Goal: Information Seeking & Learning: Learn about a topic

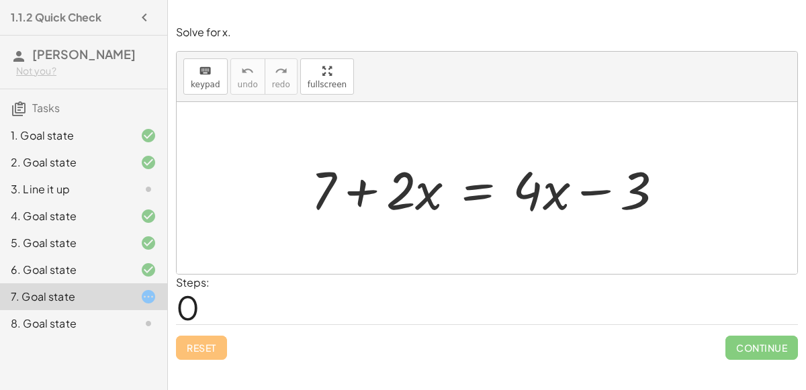
click at [404, 209] on div at bounding box center [492, 188] width 377 height 69
drag, startPoint x: 327, startPoint y: 188, endPoint x: 415, endPoint y: 191, distance: 88.7
click at [415, 191] on div at bounding box center [492, 188] width 377 height 69
drag, startPoint x: 430, startPoint y: 194, endPoint x: 371, endPoint y: 193, distance: 59.1
click at [371, 193] on div at bounding box center [492, 188] width 377 height 69
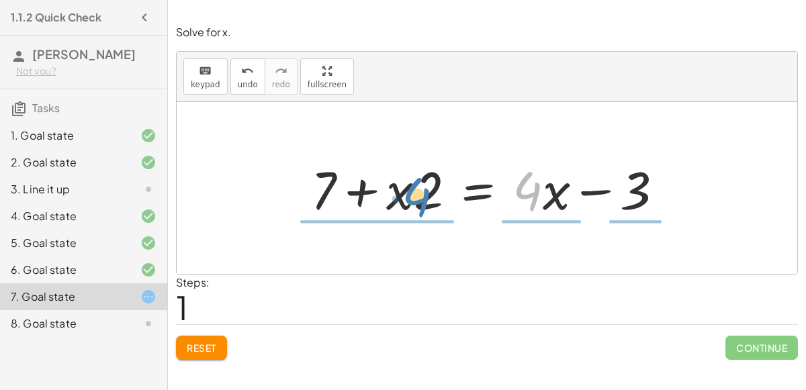
drag, startPoint x: 540, startPoint y: 189, endPoint x: 425, endPoint y: 193, distance: 115.0
click at [425, 193] on div at bounding box center [492, 188] width 377 height 69
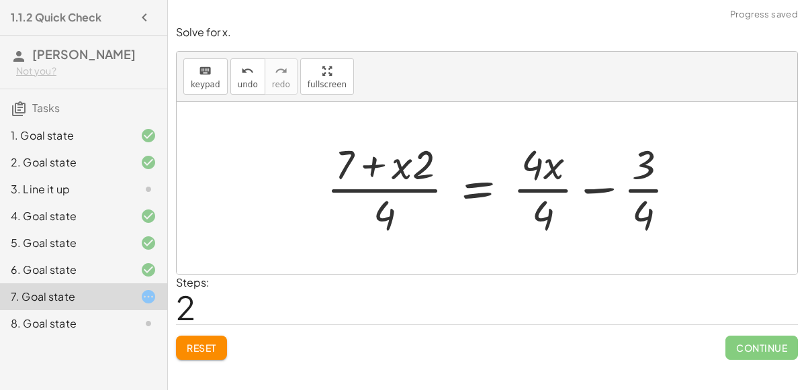
click at [539, 171] on div at bounding box center [507, 187] width 374 height 103
click at [637, 187] on div at bounding box center [507, 187] width 374 height 103
click at [394, 191] on div at bounding box center [507, 187] width 374 height 103
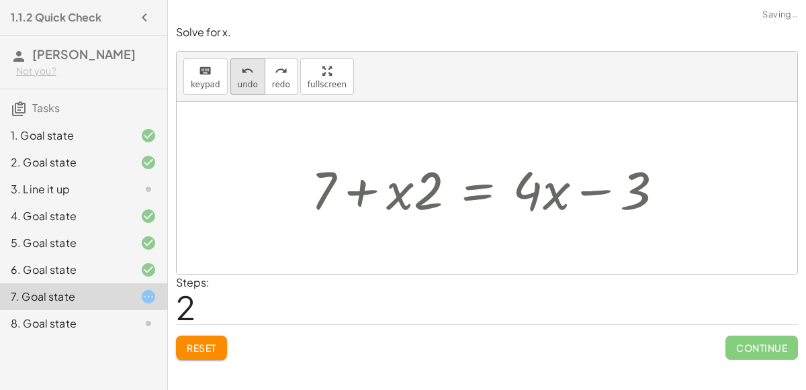
click at [238, 82] on span "undo" at bounding box center [248, 84] width 20 height 9
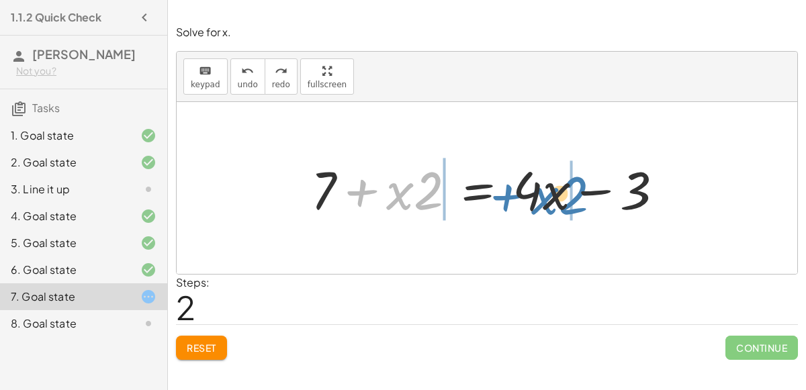
drag, startPoint x: 366, startPoint y: 192, endPoint x: 511, endPoint y: 196, distance: 145.2
click at [511, 196] on div at bounding box center [492, 188] width 377 height 69
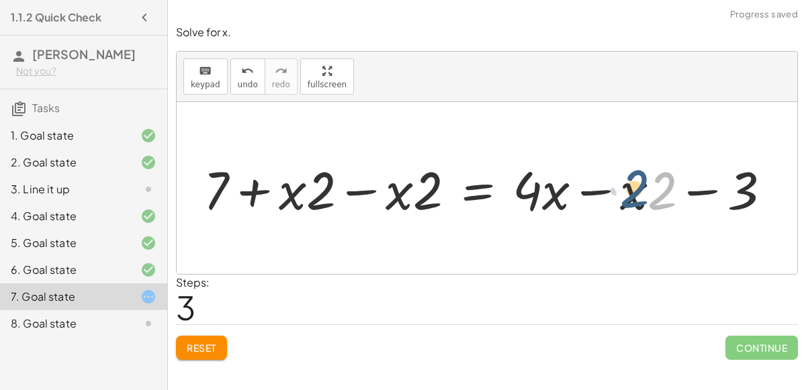
drag, startPoint x: 660, startPoint y: 196, endPoint x: 634, endPoint y: 195, distance: 26.2
click at [634, 195] on div at bounding box center [492, 188] width 591 height 69
click at [607, 192] on div at bounding box center [492, 188] width 591 height 69
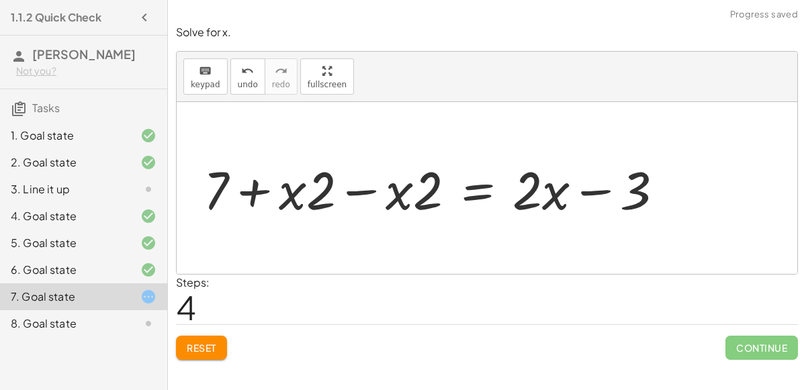
click at [355, 181] on div at bounding box center [439, 188] width 484 height 69
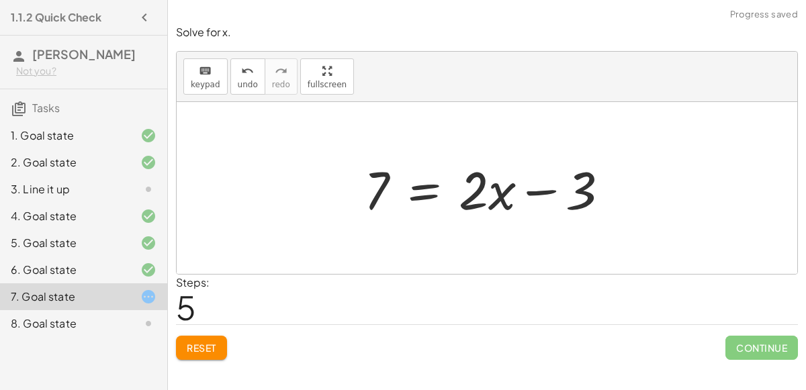
click at [530, 192] on div at bounding box center [491, 188] width 269 height 69
drag, startPoint x: 372, startPoint y: 193, endPoint x: 517, endPoint y: 208, distance: 145.2
click at [608, 195] on div at bounding box center [492, 188] width 419 height 69
click at [538, 189] on div at bounding box center [462, 188] width 359 height 69
click at [329, 193] on div at bounding box center [462, 188] width 359 height 69
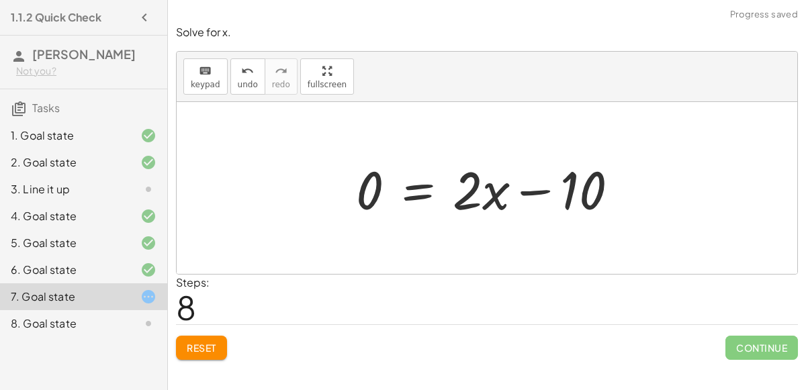
click at [531, 189] on div at bounding box center [492, 188] width 286 height 69
drag, startPoint x: 341, startPoint y: 172, endPoint x: 357, endPoint y: 175, distance: 15.7
click at [357, 175] on div "+ 7 + · 2 · x = + · 4 · x − 3 + 7 + · x · 2 = + · 4 · x − 3 + 7 + · x · 2 − · x…" at bounding box center [487, 189] width 303 height 76
drag, startPoint x: 376, startPoint y: 185, endPoint x: 557, endPoint y: 184, distance: 181.4
click at [557, 184] on div at bounding box center [492, 188] width 286 height 69
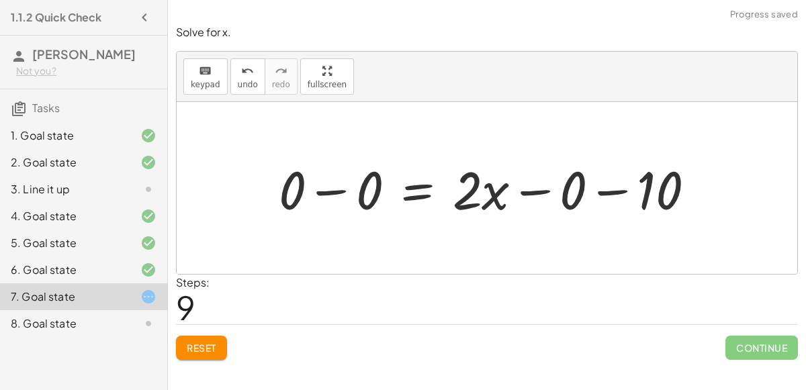
click at [605, 186] on div at bounding box center [492, 188] width 441 height 69
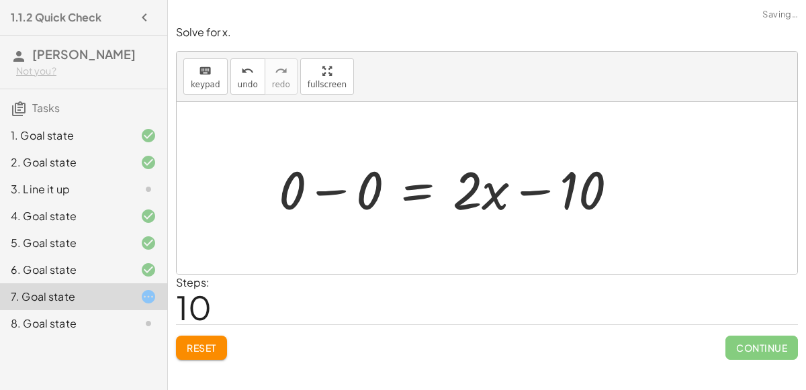
click at [525, 189] on div at bounding box center [453, 188] width 363 height 69
click at [333, 198] on div at bounding box center [453, 188] width 363 height 69
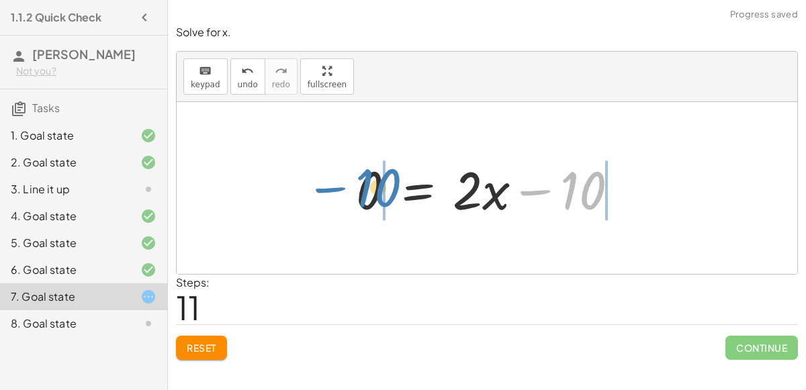
drag, startPoint x: 540, startPoint y: 189, endPoint x: 334, endPoint y: 186, distance: 206.3
click at [334, 186] on div "+ 7 + · 2 · x = + · 4 · x − 3 + 7 + · x · 2 = + · 4 · x − 3 + 7 + · x · 2 − · x…" at bounding box center [487, 188] width 621 height 172
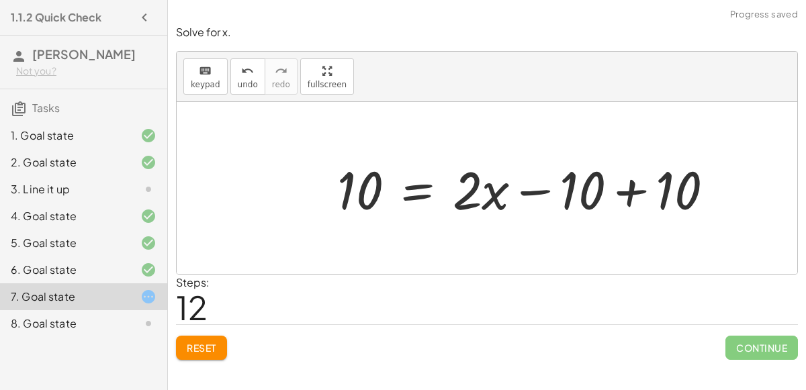
click at [634, 195] on div at bounding box center [531, 188] width 400 height 69
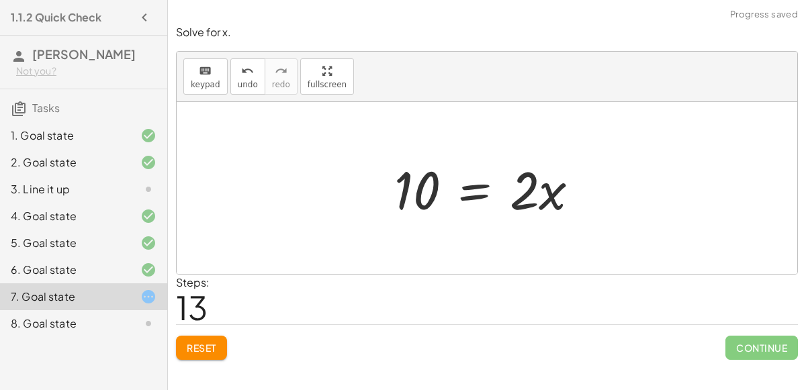
click at [419, 183] on div at bounding box center [493, 188] width 210 height 69
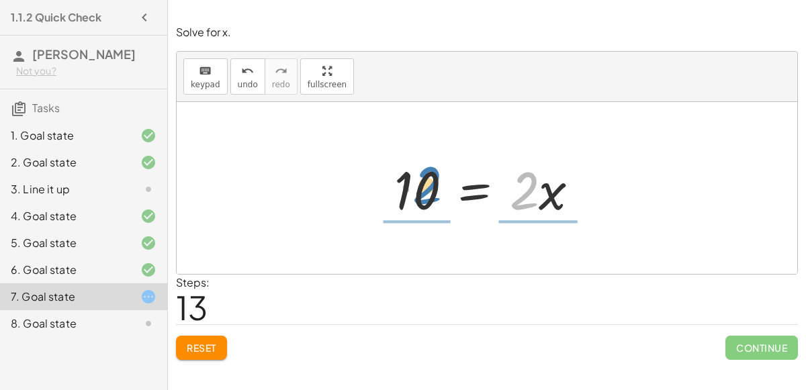
drag, startPoint x: 523, startPoint y: 189, endPoint x: 423, endPoint y: 183, distance: 100.3
click at [423, 183] on div at bounding box center [493, 188] width 210 height 69
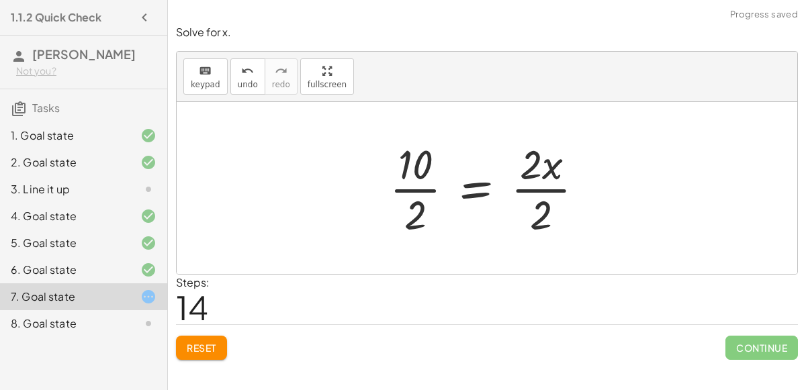
click at [544, 184] on div at bounding box center [492, 187] width 218 height 103
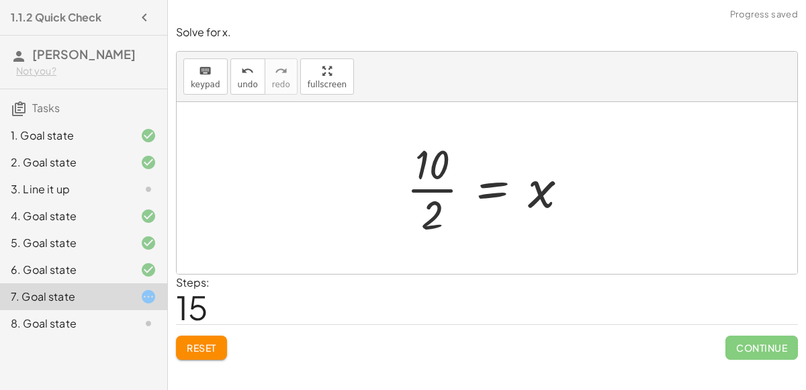
click at [438, 189] on div at bounding box center [493, 187] width 186 height 103
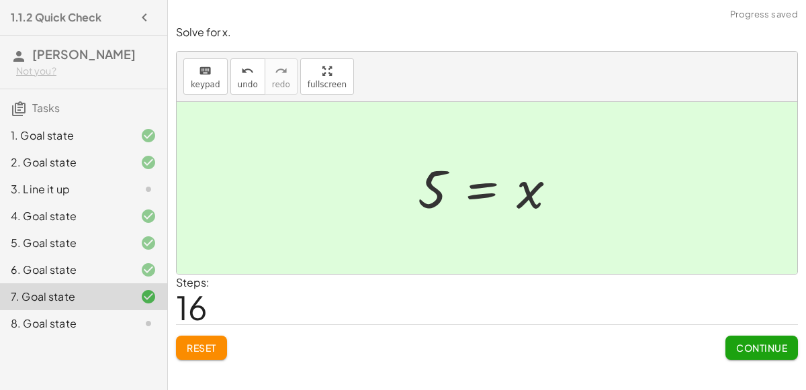
click at [775, 343] on span "Continue" at bounding box center [761, 348] width 51 height 12
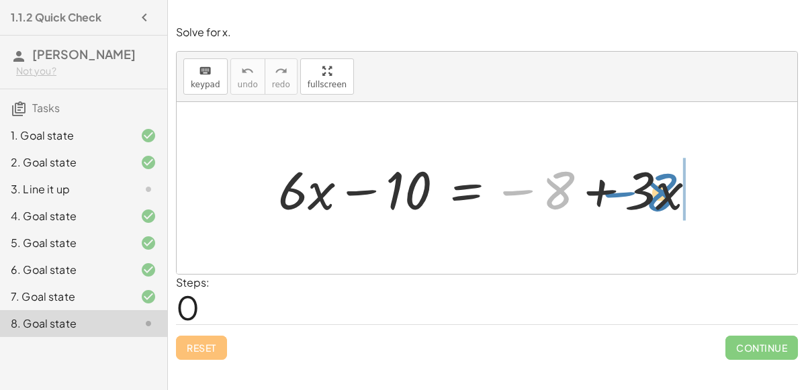
drag, startPoint x: 552, startPoint y: 196, endPoint x: 653, endPoint y: 197, distance: 100.8
click at [653, 197] on div at bounding box center [492, 188] width 442 height 69
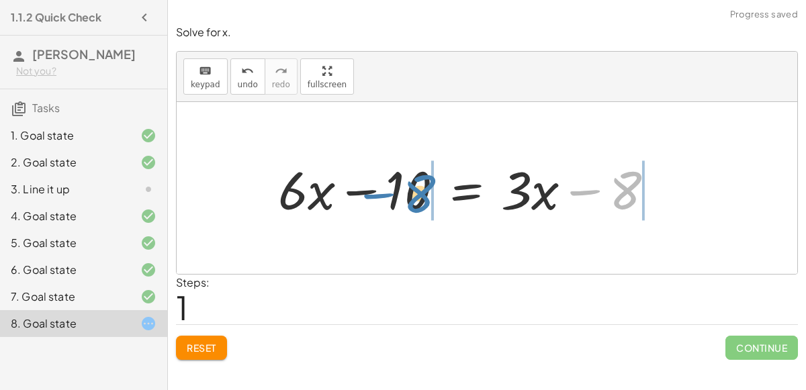
drag, startPoint x: 617, startPoint y: 189, endPoint x: 406, endPoint y: 191, distance: 211.0
click at [406, 191] on div at bounding box center [471, 188] width 400 height 69
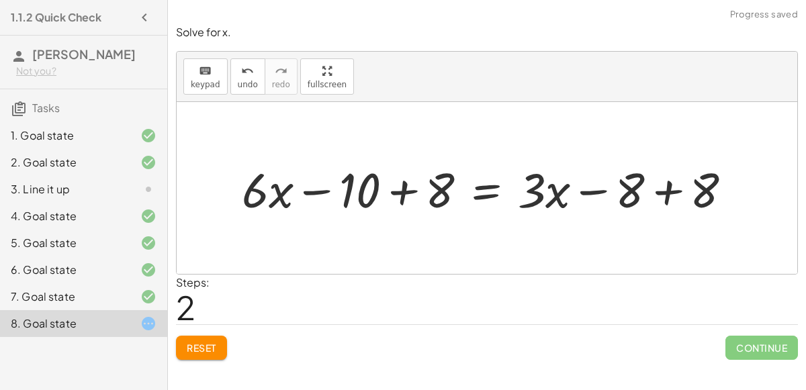
click at [400, 189] on div at bounding box center [492, 188] width 515 height 63
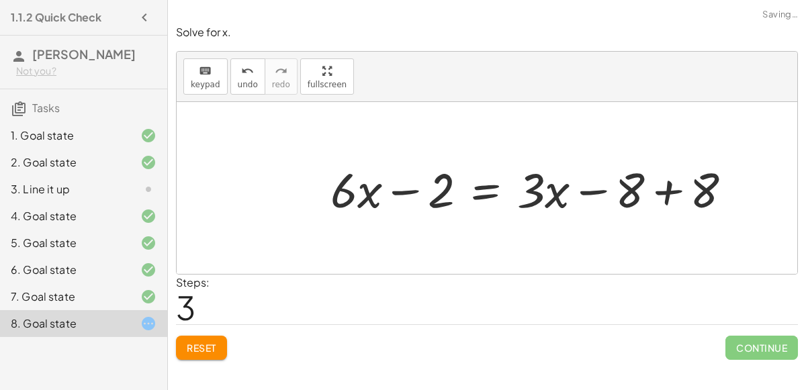
click at [666, 190] on div at bounding box center [536, 188] width 425 height 63
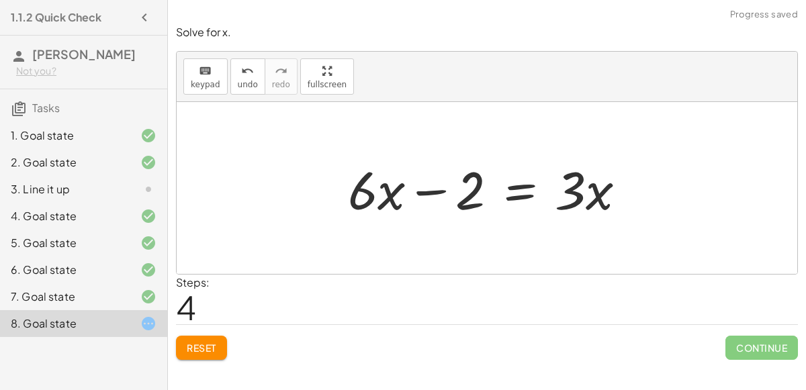
click at [419, 193] on div at bounding box center [492, 188] width 302 height 69
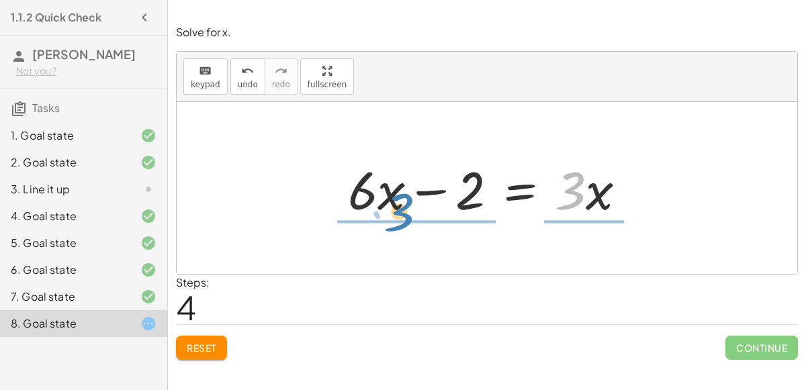
drag, startPoint x: 565, startPoint y: 195, endPoint x: 392, endPoint y: 216, distance: 174.7
click at [392, 216] on div at bounding box center [492, 188] width 302 height 69
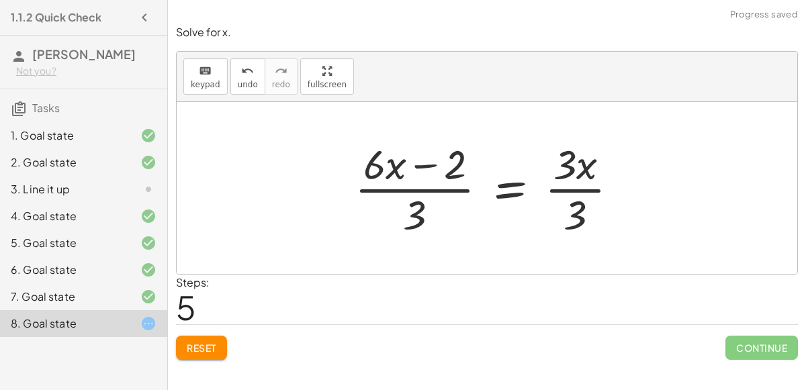
click at [568, 185] on div at bounding box center [492, 187] width 288 height 103
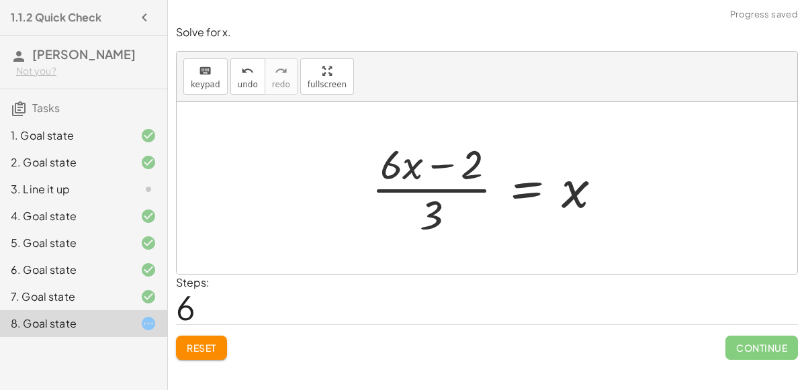
click at [431, 188] on div at bounding box center [492, 187] width 255 height 103
drag, startPoint x: 472, startPoint y: 167, endPoint x: 438, endPoint y: 225, distance: 66.8
click at [438, 225] on div at bounding box center [492, 187] width 255 height 103
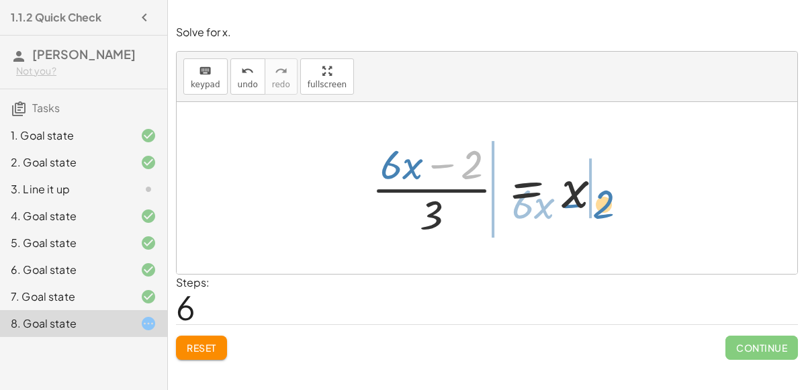
drag, startPoint x: 467, startPoint y: 168, endPoint x: 599, endPoint y: 208, distance: 137.5
click at [599, 208] on div at bounding box center [492, 187] width 255 height 103
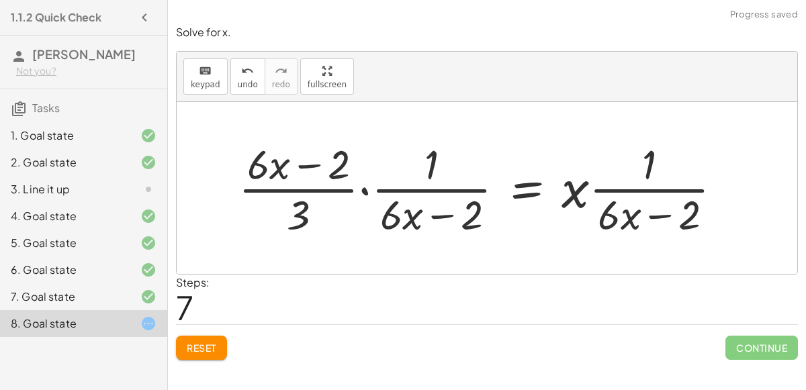
click at [316, 187] on div at bounding box center [486, 187] width 508 height 103
click at [361, 187] on div at bounding box center [486, 187] width 508 height 103
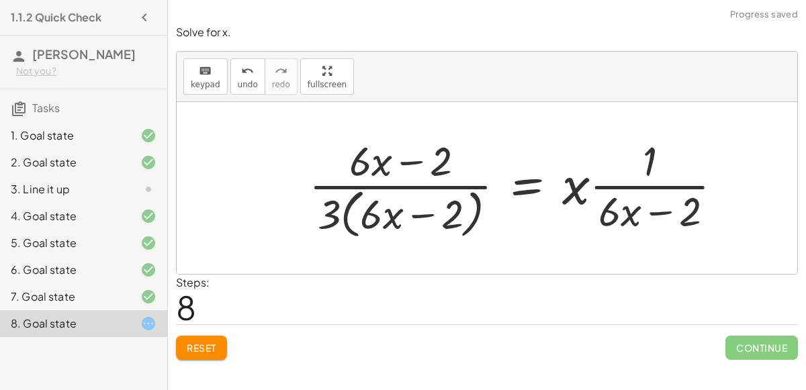
click at [364, 159] on div at bounding box center [521, 188] width 438 height 110
click at [377, 177] on div at bounding box center [521, 188] width 438 height 110
click at [382, 182] on div at bounding box center [521, 188] width 438 height 110
click at [641, 185] on div at bounding box center [521, 188] width 438 height 110
click at [205, 345] on span "Reset" at bounding box center [202, 348] width 30 height 12
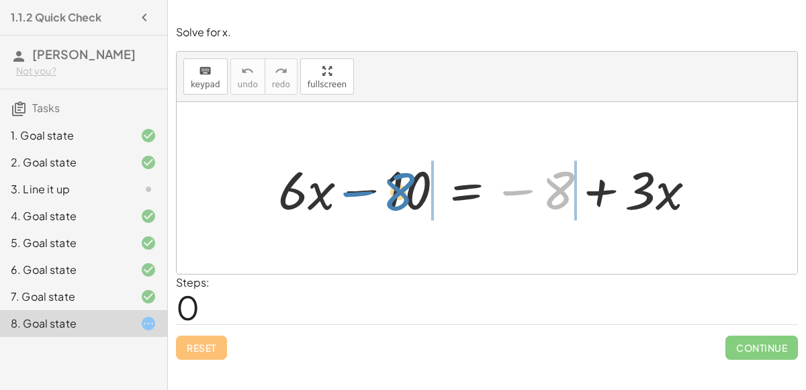
drag, startPoint x: 561, startPoint y: 189, endPoint x: 401, endPoint y: 191, distance: 159.9
click at [401, 191] on div at bounding box center [492, 188] width 442 height 69
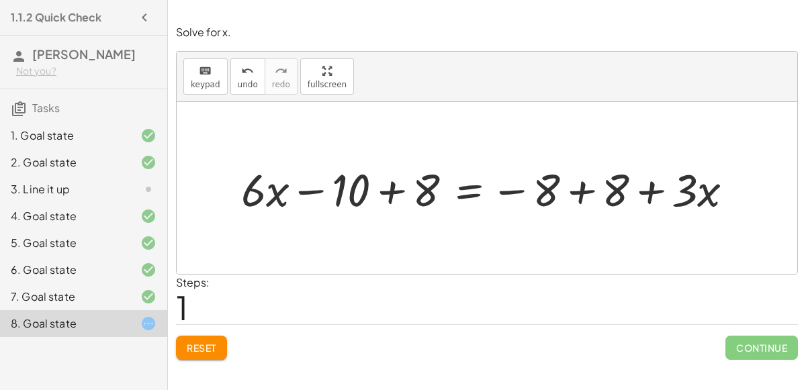
click at [392, 190] on div at bounding box center [492, 188] width 517 height 59
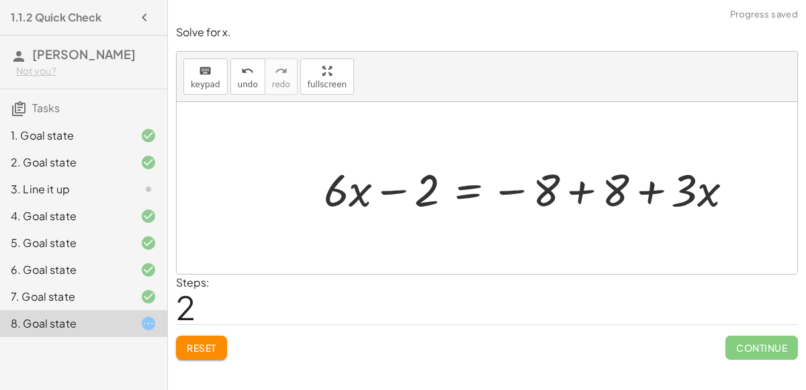
click at [392, 189] on div at bounding box center [533, 188] width 433 height 59
click at [576, 193] on div at bounding box center [533, 188] width 433 height 59
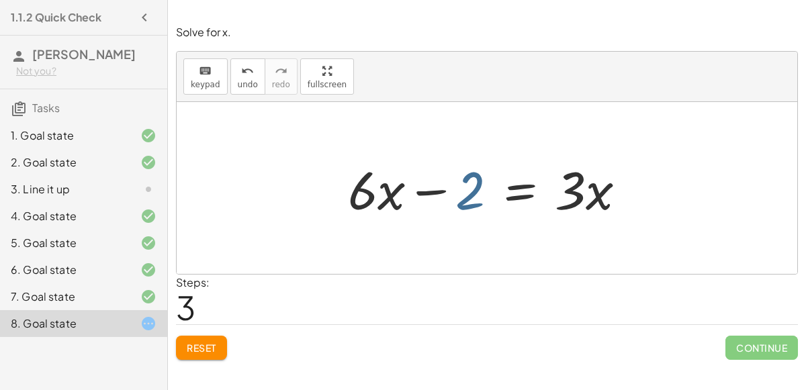
click at [472, 193] on div at bounding box center [492, 188] width 302 height 69
click at [341, 195] on div at bounding box center [492, 188] width 302 height 69
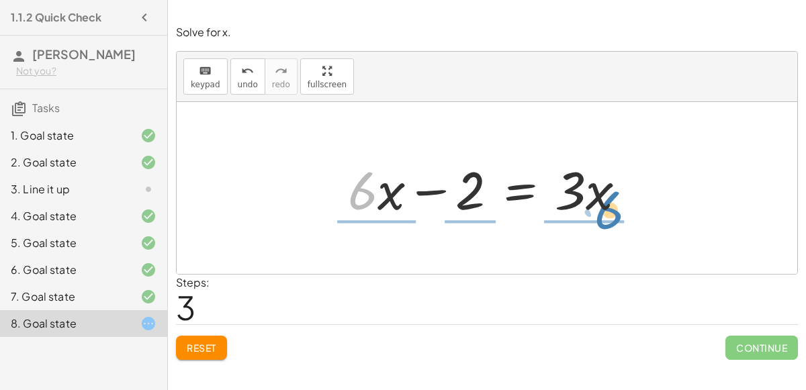
drag, startPoint x: 359, startPoint y: 195, endPoint x: 609, endPoint y: 214, distance: 250.0
click at [609, 214] on div at bounding box center [492, 188] width 302 height 69
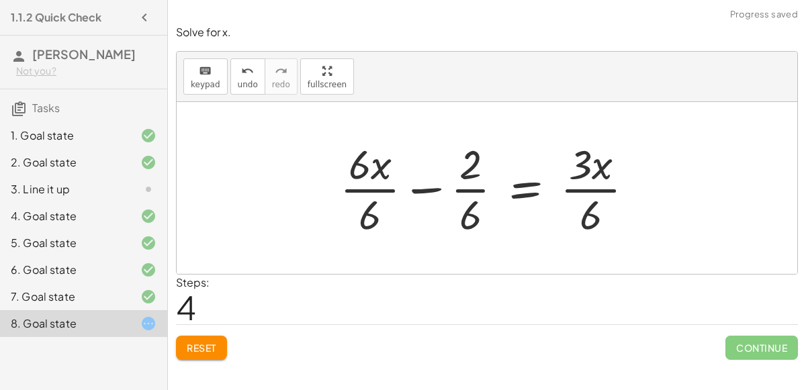
click at [476, 192] on div at bounding box center [492, 187] width 318 height 103
click at [382, 188] on div at bounding box center [492, 187] width 319 height 103
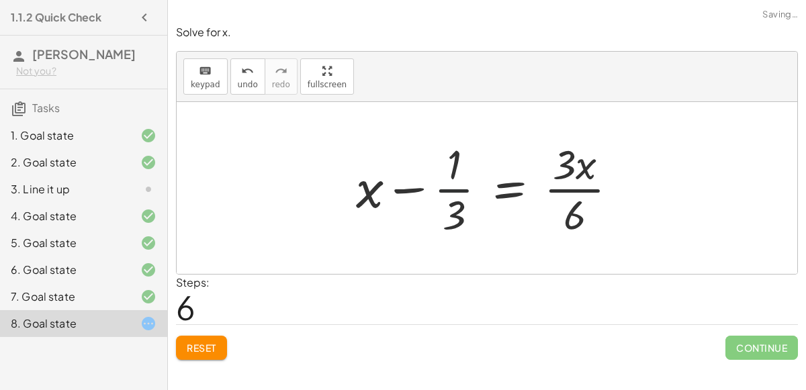
click at [458, 186] on div at bounding box center [492, 187] width 286 height 103
click at [566, 187] on div at bounding box center [492, 187] width 286 height 103
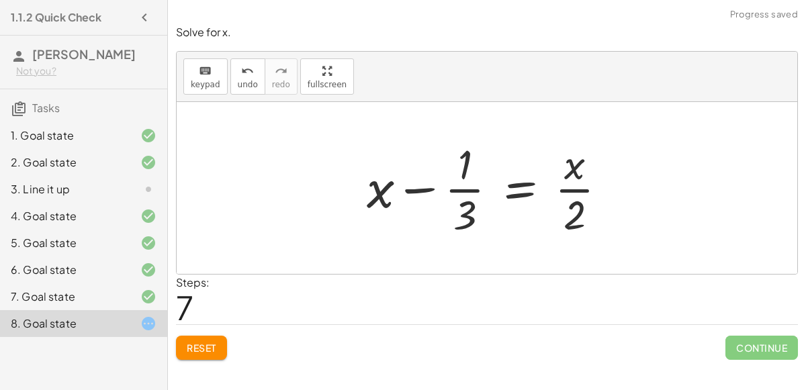
click at [566, 187] on div at bounding box center [492, 187] width 265 height 103
drag, startPoint x: 464, startPoint y: 159, endPoint x: 464, endPoint y: 196, distance: 37.0
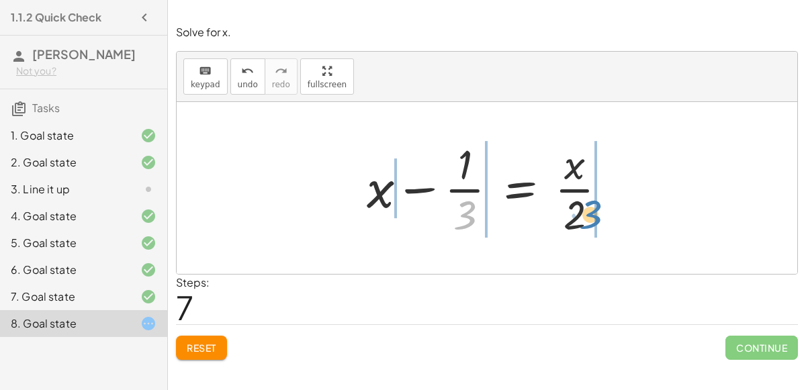
drag, startPoint x: 470, startPoint y: 206, endPoint x: 593, endPoint y: 204, distance: 122.3
click at [593, 204] on div at bounding box center [492, 187] width 265 height 103
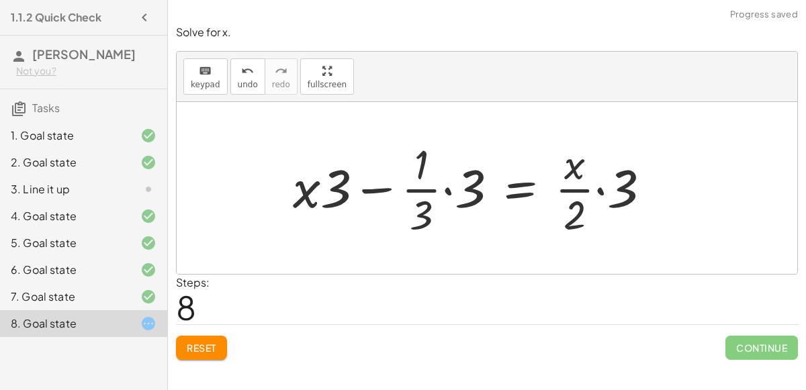
click at [601, 191] on div at bounding box center [477, 187] width 382 height 103
click at [445, 185] on div at bounding box center [466, 187] width 360 height 103
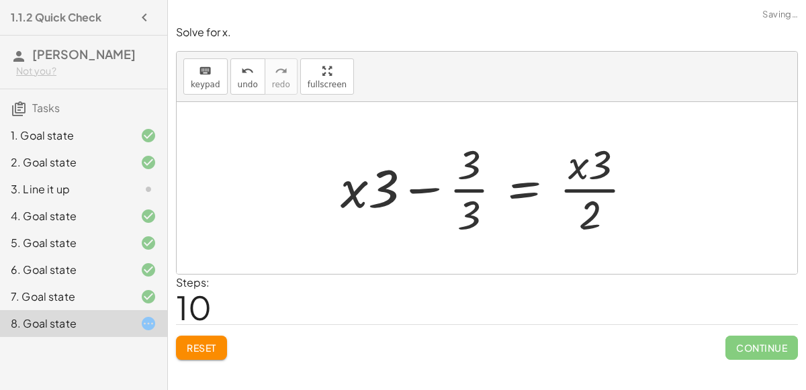
click at [463, 189] on div at bounding box center [492, 187] width 317 height 103
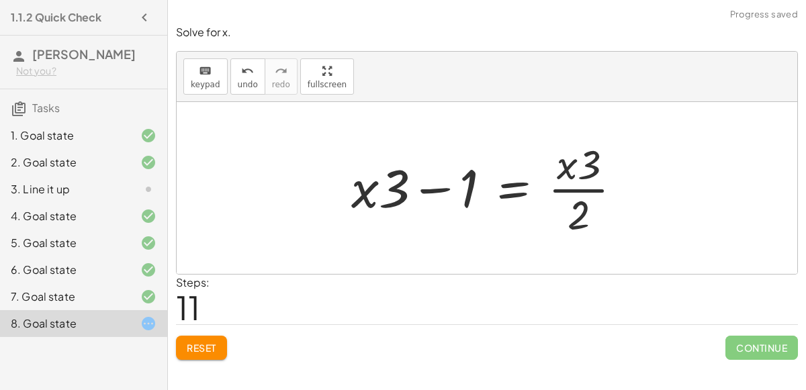
click at [441, 187] on div at bounding box center [492, 187] width 295 height 103
click at [566, 187] on div at bounding box center [492, 187] width 295 height 103
drag, startPoint x: 585, startPoint y: 204, endPoint x: 471, endPoint y: 197, distance: 113.7
click at [471, 197] on div at bounding box center [492, 187] width 295 height 103
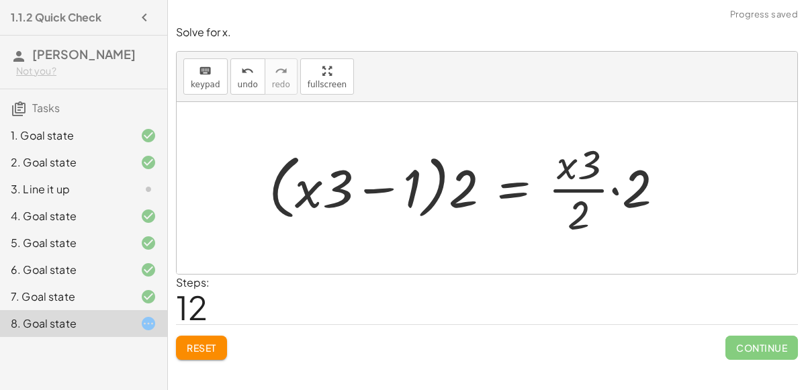
click at [372, 189] on div at bounding box center [472, 187] width 420 height 103
drag, startPoint x: 469, startPoint y: 182, endPoint x: 415, endPoint y: 179, distance: 53.8
click at [415, 179] on div at bounding box center [472, 187] width 420 height 103
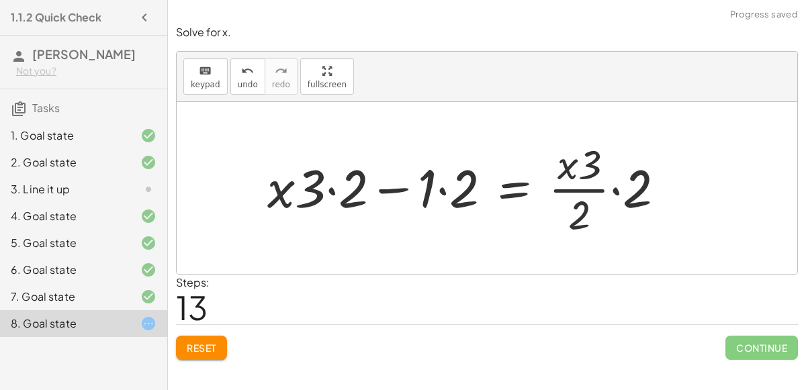
click at [445, 187] on div at bounding box center [472, 187] width 422 height 103
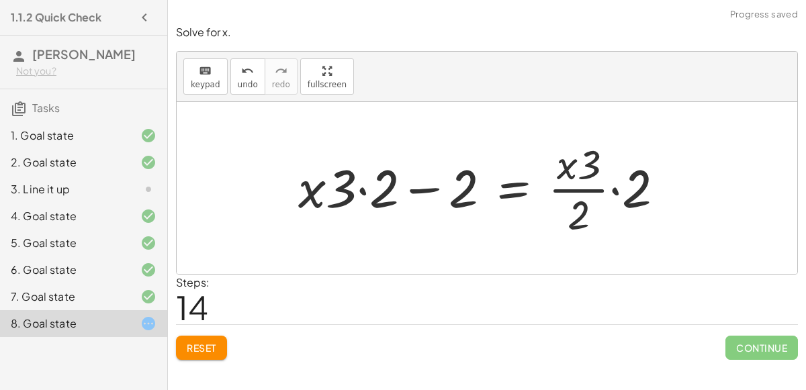
click at [412, 188] on div at bounding box center [487, 187] width 390 height 103
click at [359, 189] on div at bounding box center [487, 187] width 390 height 103
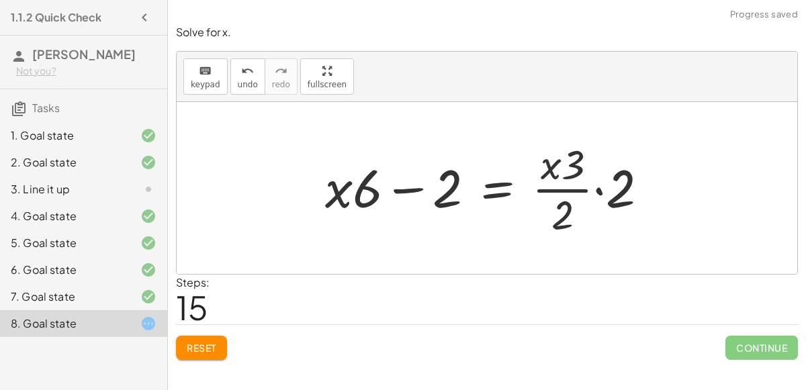
click at [411, 190] on div at bounding box center [491, 187] width 347 height 103
click at [598, 190] on div at bounding box center [491, 187] width 347 height 103
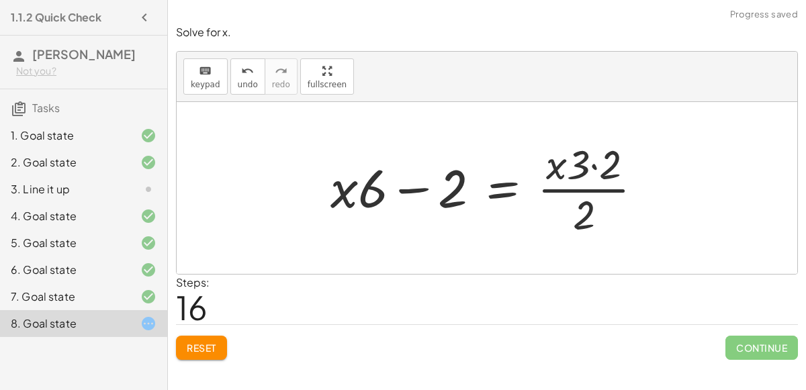
click at [591, 165] on div at bounding box center [492, 187] width 337 height 103
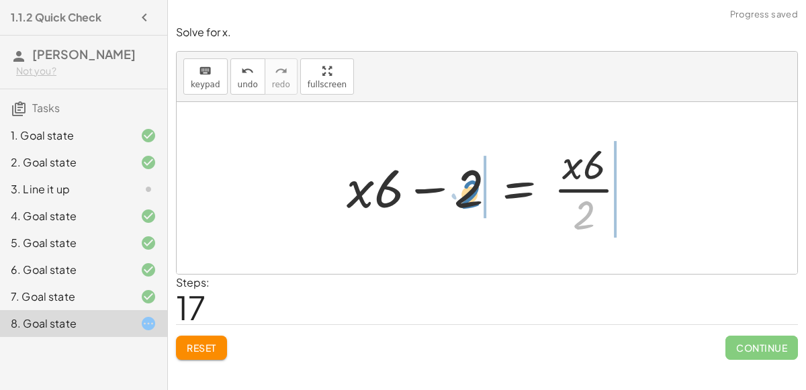
drag, startPoint x: 583, startPoint y: 215, endPoint x: 466, endPoint y: 193, distance: 119.7
click at [466, 193] on div at bounding box center [492, 187] width 304 height 103
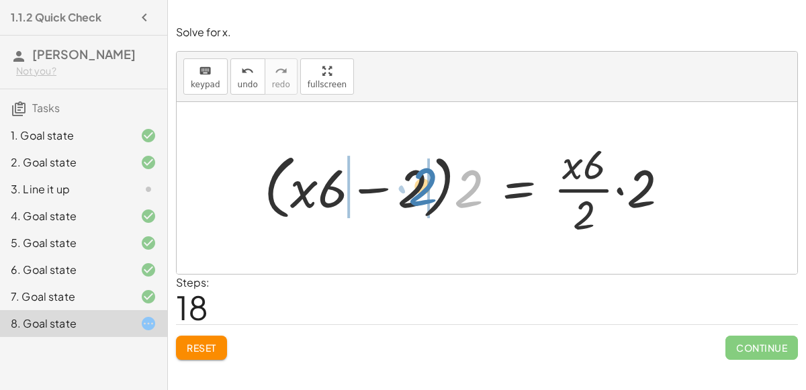
drag, startPoint x: 471, startPoint y: 189, endPoint x: 424, endPoint y: 187, distance: 47.1
click at [424, 187] on div at bounding box center [471, 187] width 429 height 103
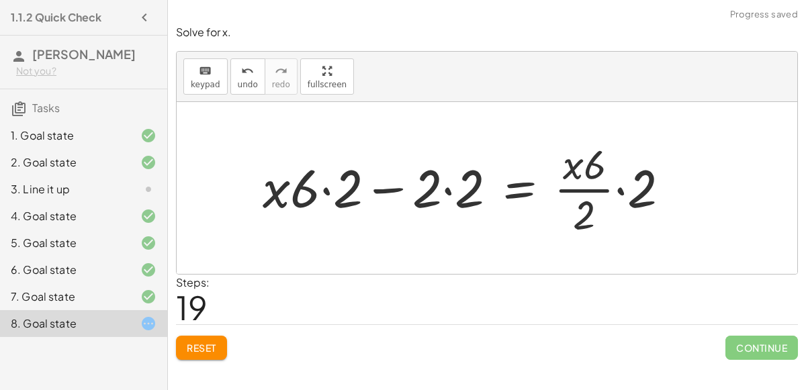
click at [447, 189] on div at bounding box center [471, 187] width 431 height 103
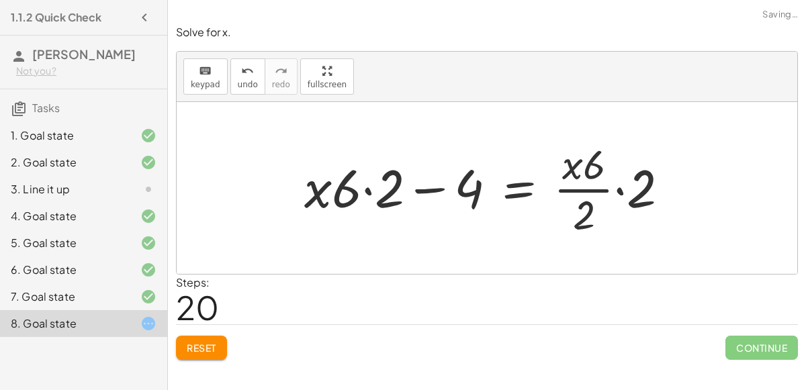
click at [370, 189] on div at bounding box center [492, 187] width 389 height 103
click at [419, 187] on div at bounding box center [504, 187] width 365 height 103
click at [619, 187] on div at bounding box center [504, 187] width 365 height 103
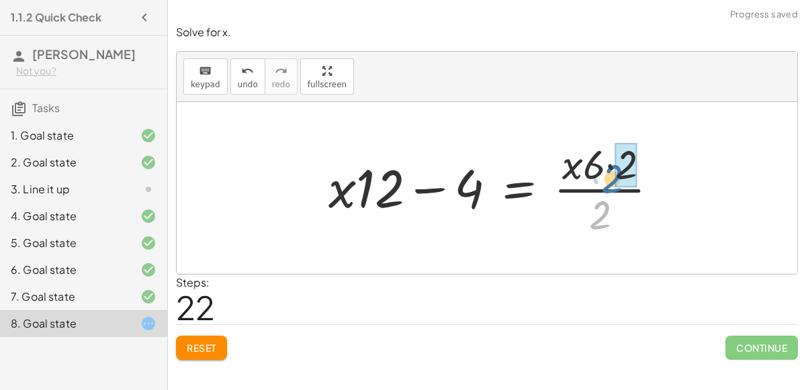
drag, startPoint x: 603, startPoint y: 211, endPoint x: 616, endPoint y: 175, distance: 38.5
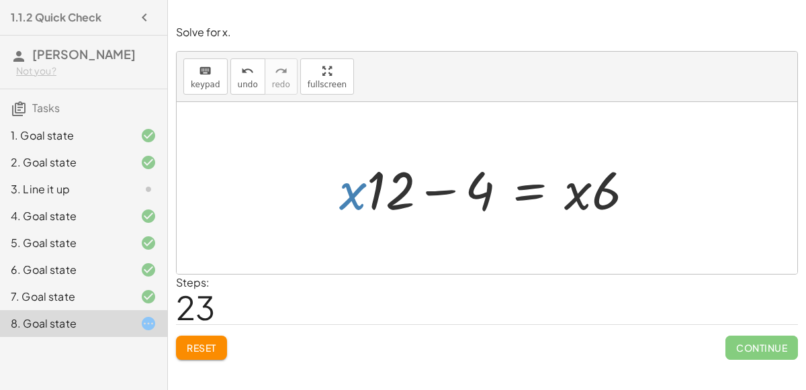
click at [361, 176] on div at bounding box center [493, 188] width 320 height 69
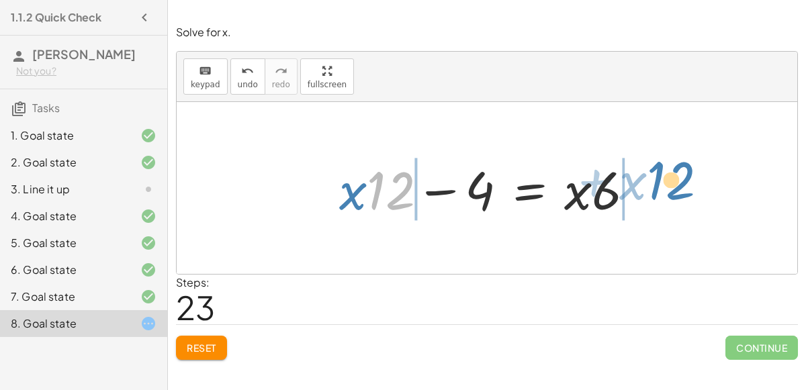
drag, startPoint x: 371, startPoint y: 182, endPoint x: 652, endPoint y: 172, distance: 281.7
click at [652, 172] on div "+ · 6 · x − 10 = − 8 + · 3 · x + · 6 · x − 10 + 8 = − 8 + 8 + · 3 · x + · 6 · x…" at bounding box center [487, 189] width 337 height 76
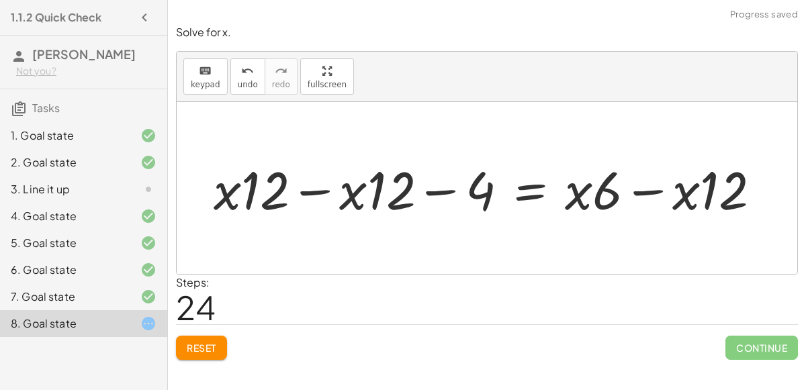
click at [647, 189] on div at bounding box center [493, 188] width 572 height 69
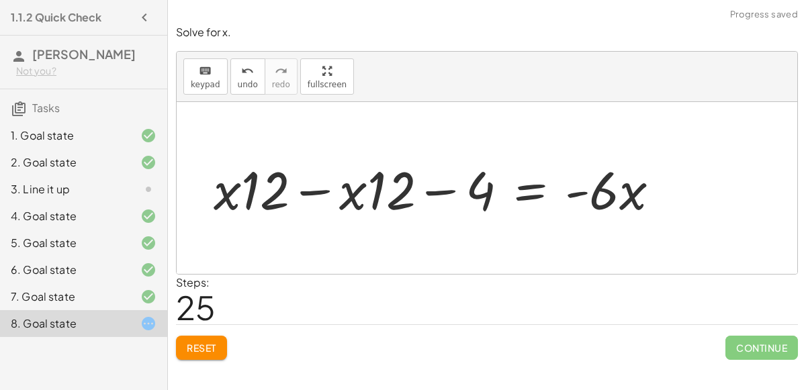
click at [579, 194] on div at bounding box center [442, 188] width 470 height 69
click at [316, 189] on div at bounding box center [442, 188] width 470 height 69
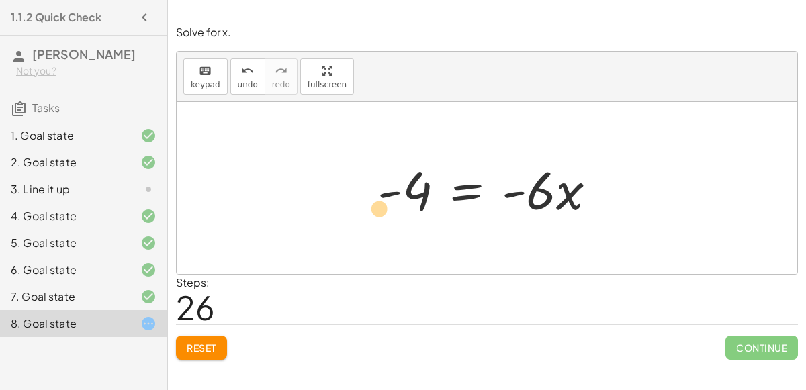
drag, startPoint x: 414, startPoint y: 182, endPoint x: 395, endPoint y: 195, distance: 22.7
click at [395, 195] on div at bounding box center [492, 188] width 243 height 69
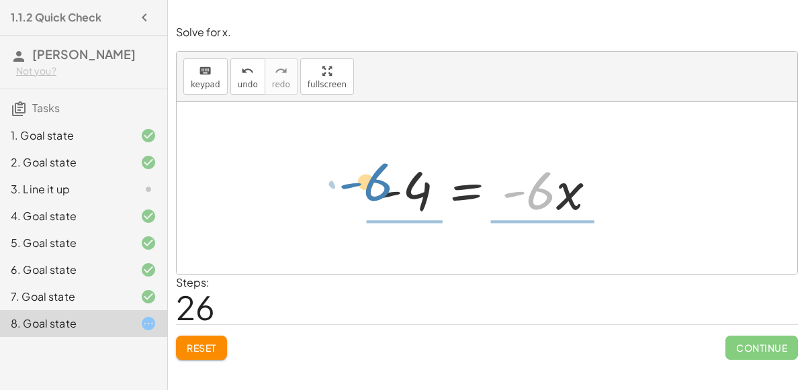
drag, startPoint x: 546, startPoint y: 187, endPoint x: 384, endPoint y: 179, distance: 162.1
click at [384, 179] on div at bounding box center [492, 188] width 243 height 69
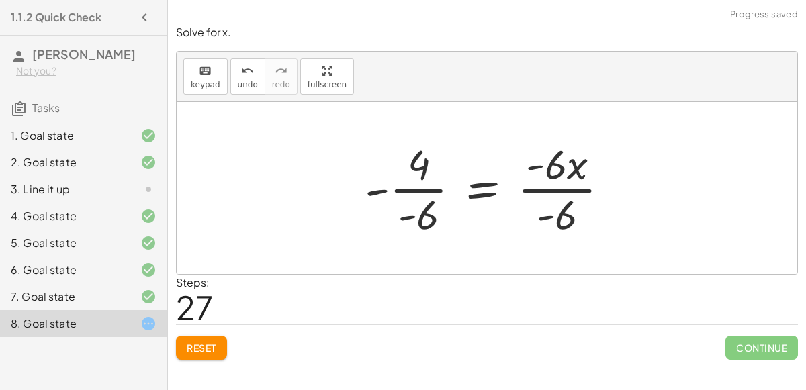
click at [537, 184] on div at bounding box center [492, 187] width 269 height 103
click at [552, 189] on div at bounding box center [492, 187] width 269 height 103
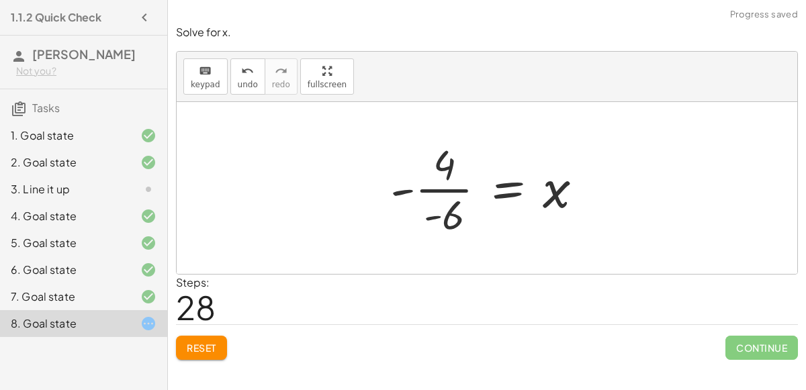
click at [449, 189] on div at bounding box center [493, 187] width 218 height 103
drag, startPoint x: 457, startPoint y: 209, endPoint x: 413, endPoint y: 175, distance: 55.1
click at [413, 175] on div at bounding box center [493, 187] width 218 height 103
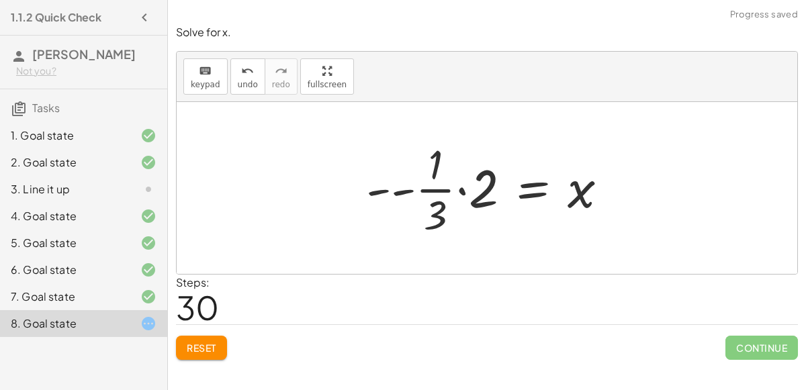
click at [463, 190] on div at bounding box center [492, 187] width 267 height 103
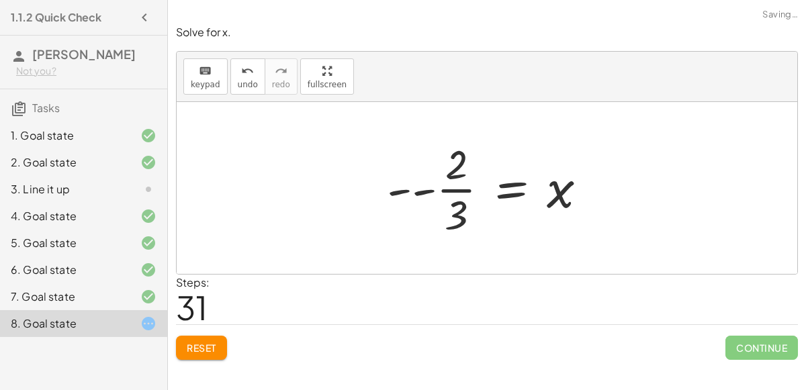
click at [463, 191] on div at bounding box center [492, 187] width 224 height 103
drag, startPoint x: 420, startPoint y: 192, endPoint x: 447, endPoint y: 188, distance: 27.2
click at [447, 188] on div at bounding box center [492, 187] width 224 height 103
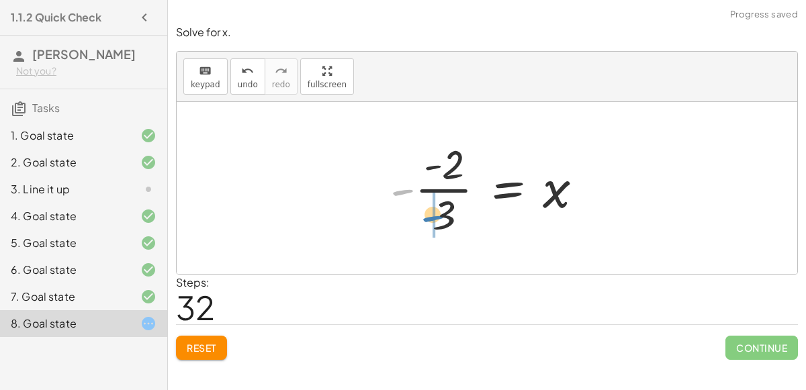
drag, startPoint x: 404, startPoint y: 191, endPoint x: 435, endPoint y: 218, distance: 41.9
click at [435, 218] on div at bounding box center [492, 187] width 217 height 103
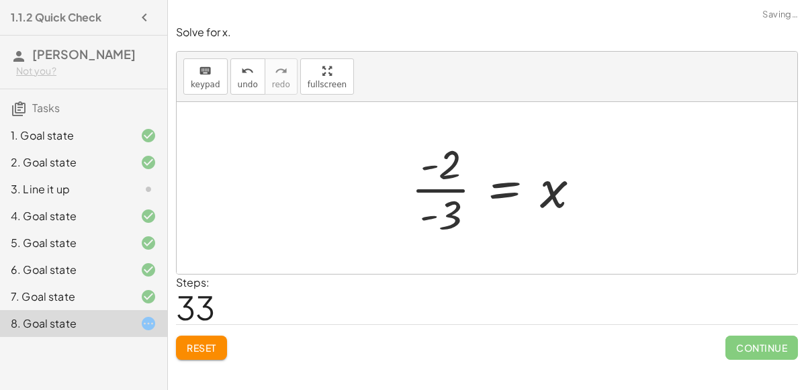
click at [462, 207] on div at bounding box center [501, 187] width 194 height 103
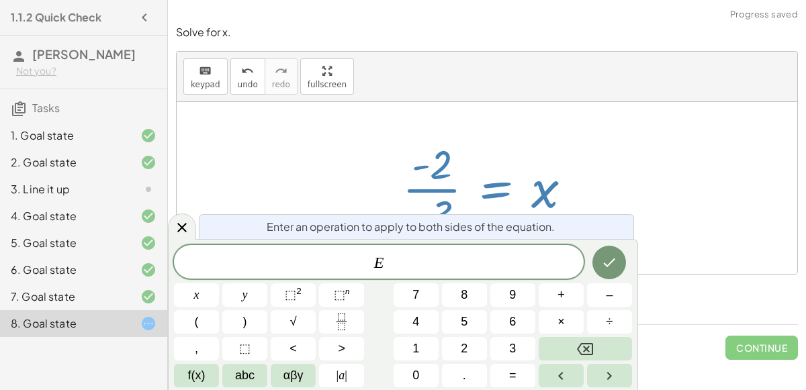
click at [525, 153] on div at bounding box center [493, 187] width 194 height 103
click at [607, 263] on icon "Done" at bounding box center [609, 263] width 16 height 16
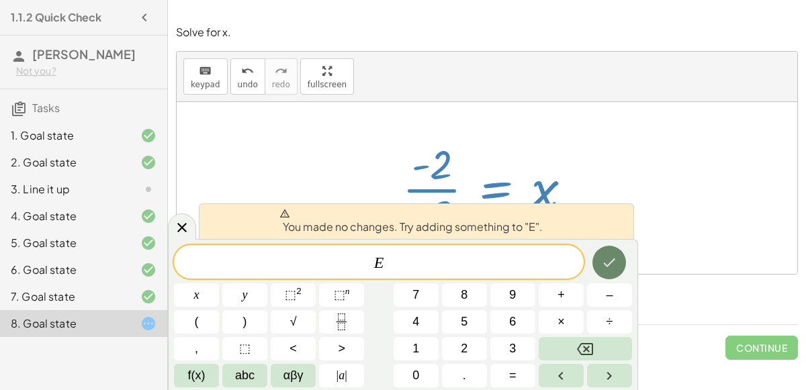
click at [602, 259] on icon "Done" at bounding box center [609, 263] width 16 height 16
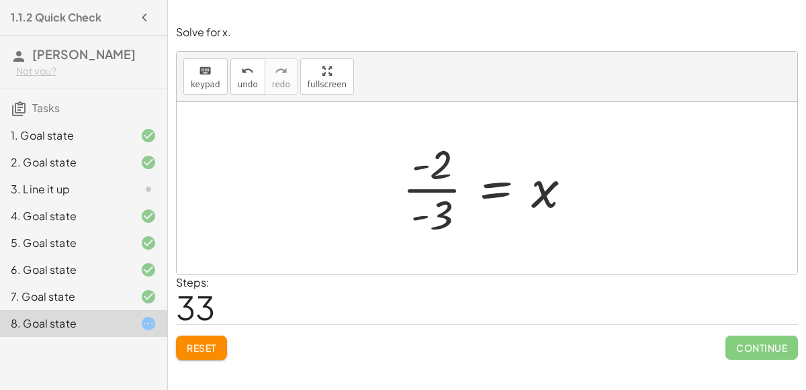
click at [416, 183] on div at bounding box center [493, 187] width 194 height 103
click at [423, 190] on div at bounding box center [493, 187] width 194 height 103
drag, startPoint x: 551, startPoint y: 184, endPoint x: 459, endPoint y: 189, distance: 92.2
click at [459, 189] on div at bounding box center [493, 187] width 194 height 103
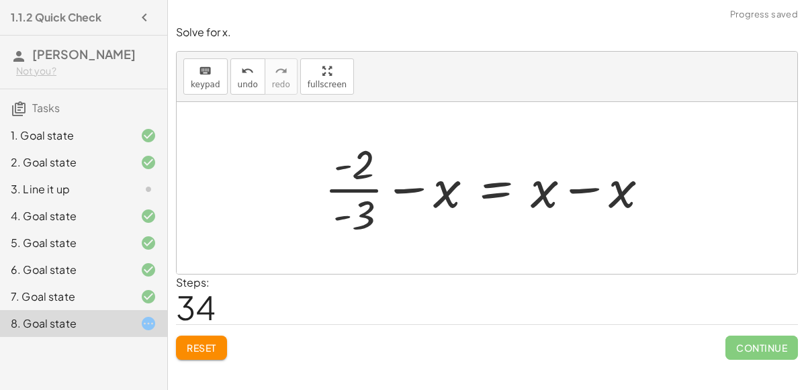
click at [408, 190] on div at bounding box center [492, 187] width 349 height 103
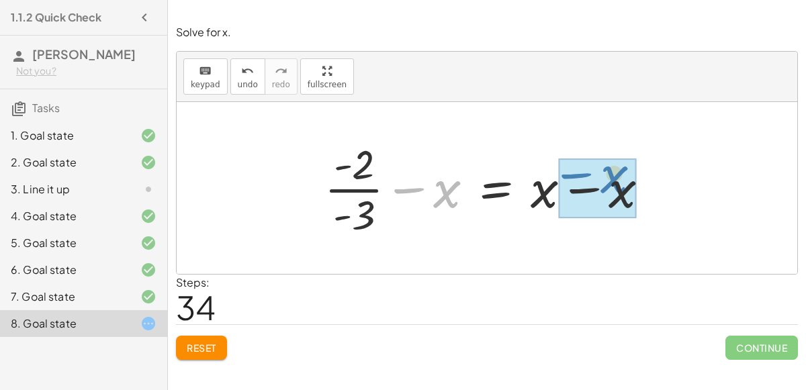
drag, startPoint x: 445, startPoint y: 194, endPoint x: 616, endPoint y: 181, distance: 171.1
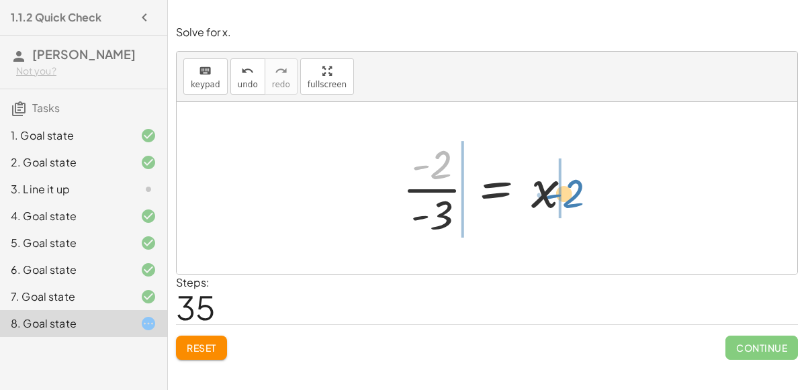
drag, startPoint x: 434, startPoint y: 161, endPoint x: 574, endPoint y: 187, distance: 142.8
click at [574, 187] on div at bounding box center [493, 187] width 194 height 103
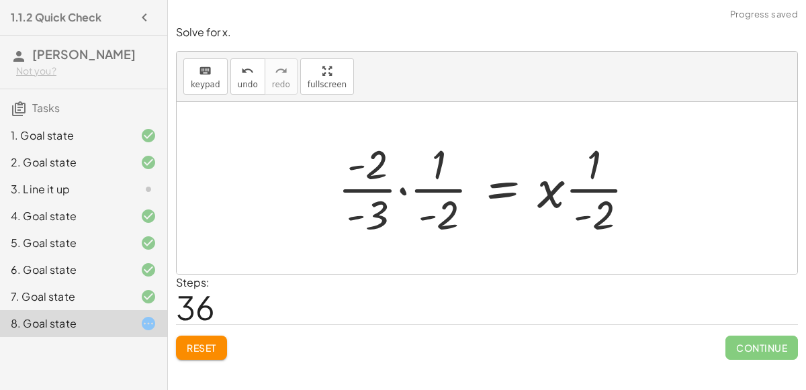
click at [401, 190] on div at bounding box center [492, 187] width 323 height 103
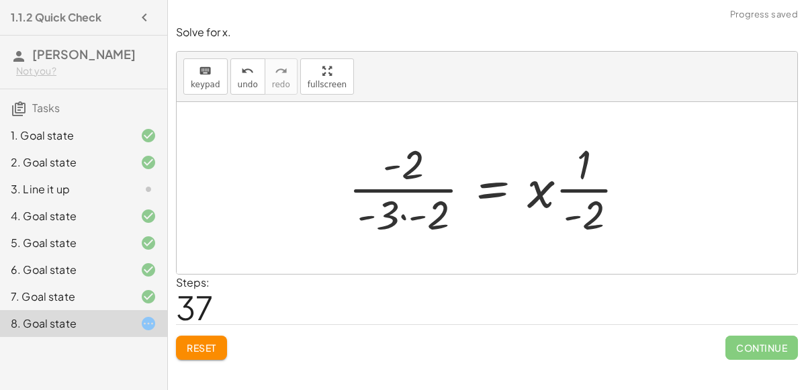
click at [404, 216] on div at bounding box center [493, 187] width 302 height 103
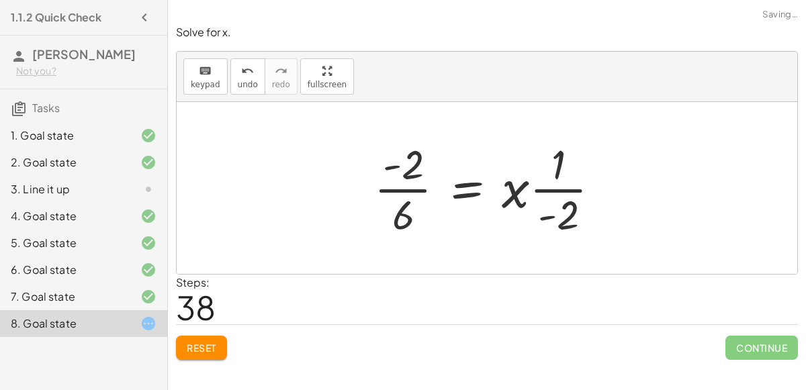
click at [414, 188] on div at bounding box center [493, 187] width 251 height 103
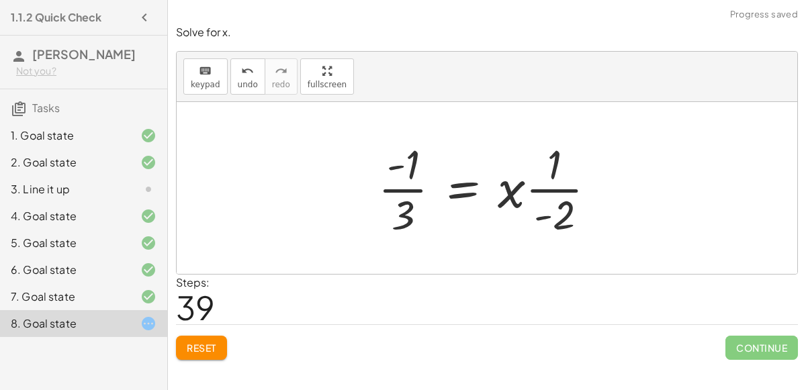
click at [414, 188] on div at bounding box center [493, 187] width 243 height 103
click at [551, 191] on div at bounding box center [493, 187] width 243 height 103
drag, startPoint x: 554, startPoint y: 168, endPoint x: 404, endPoint y: 171, distance: 149.9
click at [404, 171] on div at bounding box center [493, 187] width 243 height 103
drag, startPoint x: 552, startPoint y: 162, endPoint x: 437, endPoint y: 71, distance: 146.8
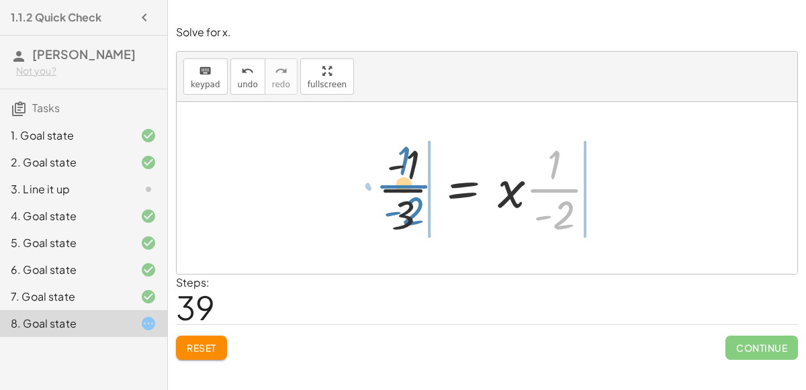
drag, startPoint x: 552, startPoint y: 189, endPoint x: 402, endPoint y: 185, distance: 150.6
click at [402, 185] on div at bounding box center [493, 187] width 243 height 103
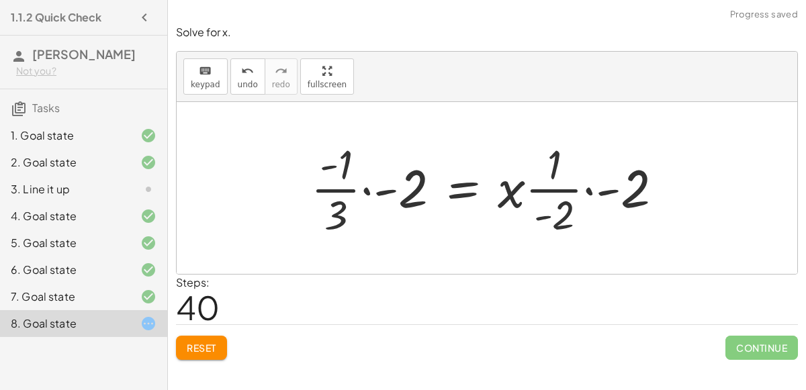
click at [590, 191] on div at bounding box center [492, 187] width 376 height 103
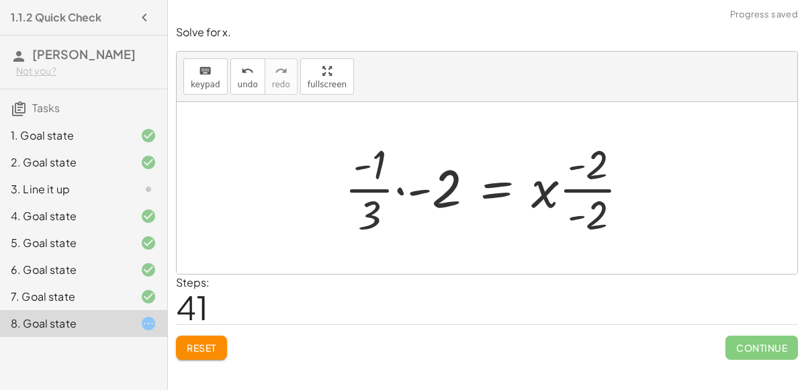
click at [595, 186] on div at bounding box center [492, 187] width 309 height 103
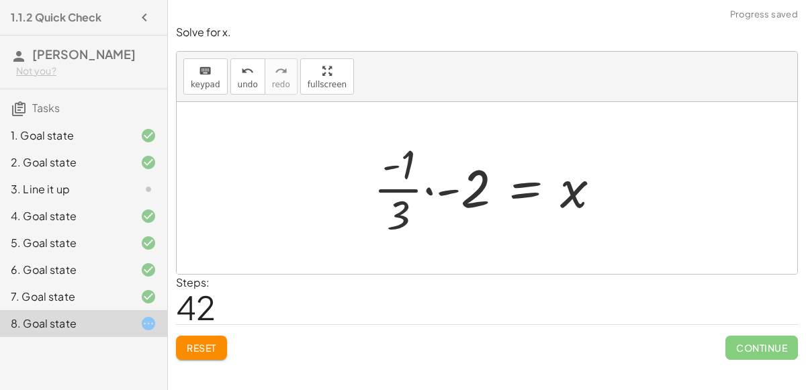
click at [427, 187] on div at bounding box center [492, 187] width 251 height 103
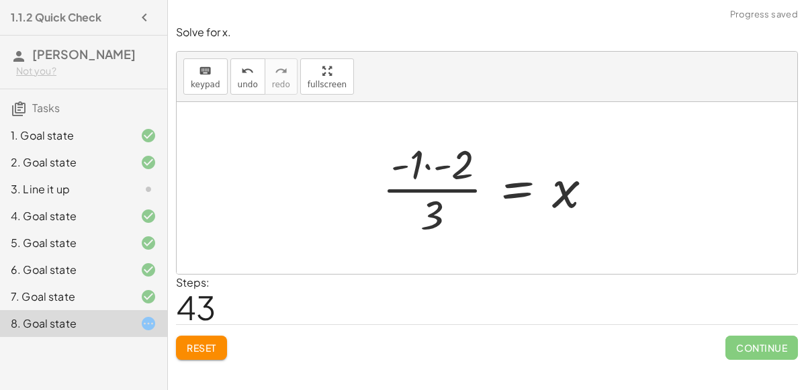
click at [427, 167] on div at bounding box center [493, 187] width 234 height 103
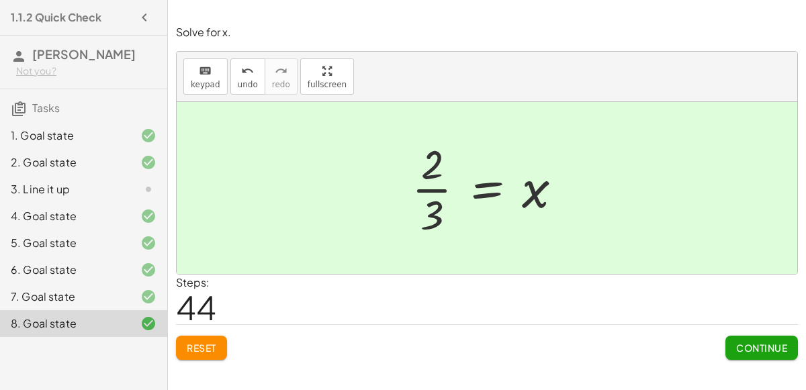
click at [751, 345] on span "Continue" at bounding box center [761, 348] width 51 height 12
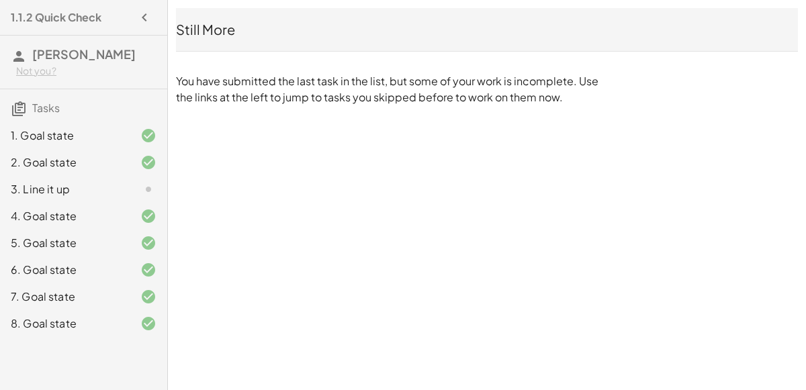
click at [135, 181] on div at bounding box center [138, 189] width 38 height 16
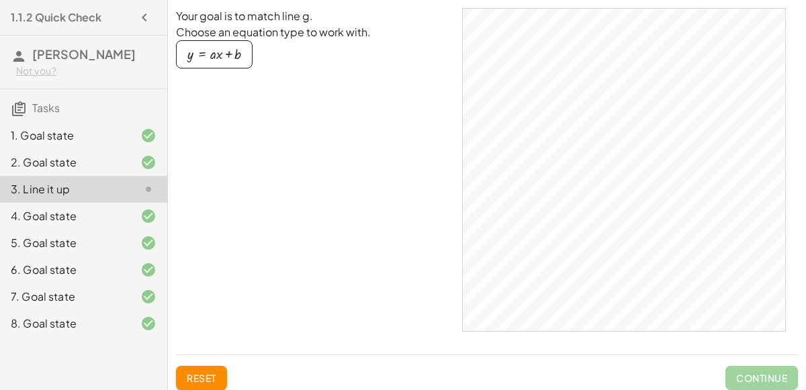
scroll to position [18, 0]
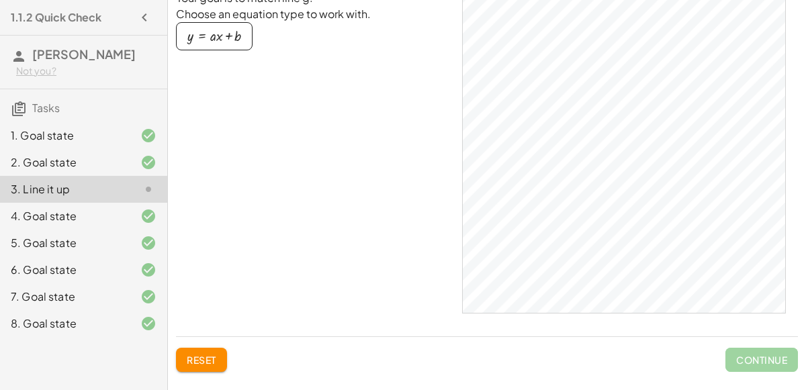
click at [157, 326] on div "8. Goal state" at bounding box center [83, 323] width 167 height 27
click at [114, 320] on div "8. Goal state" at bounding box center [65, 324] width 108 height 16
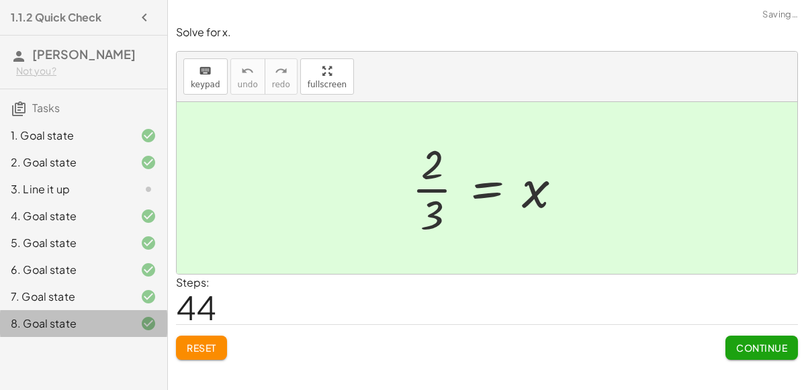
scroll to position [0, 0]
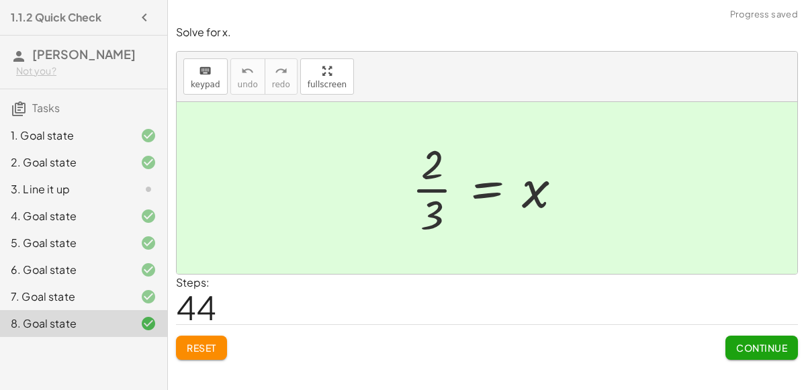
click at [740, 342] on span "Continue" at bounding box center [761, 348] width 51 height 12
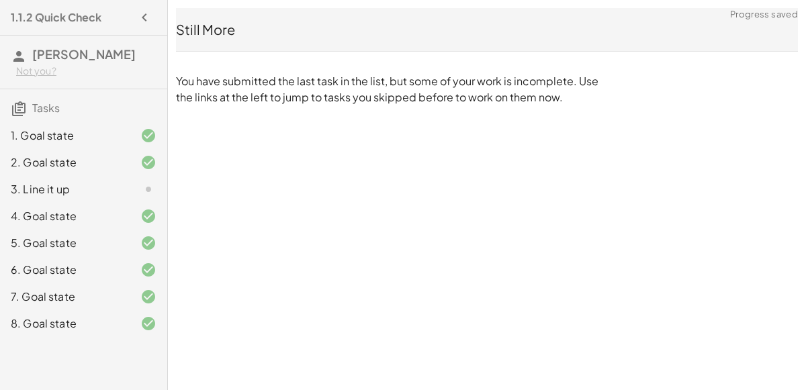
click at [0, 0] on div "1.1.2 Quick Check [PERSON_NAME] Not you? Tasks 1. Goal state 2. Goal state 3. L…" at bounding box center [0, 0] width 0 height 0
